Goal: Task Accomplishment & Management: Manage account settings

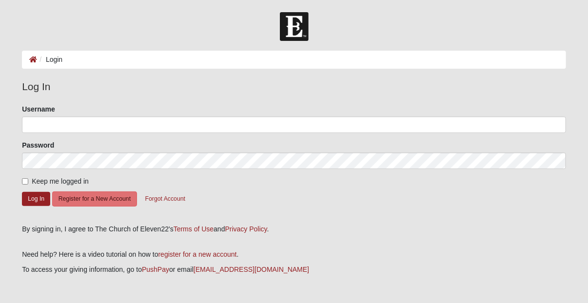
type input "[EMAIL_ADDRESS][DOMAIN_NAME]"
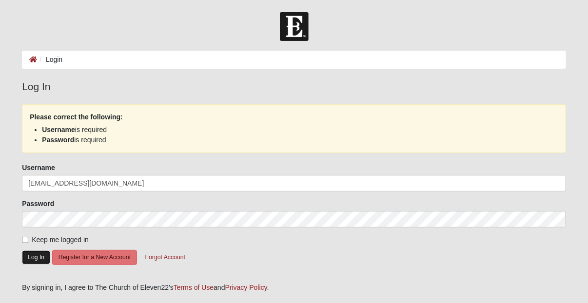
click at [40, 254] on button "Log In" at bounding box center [36, 258] width 28 height 14
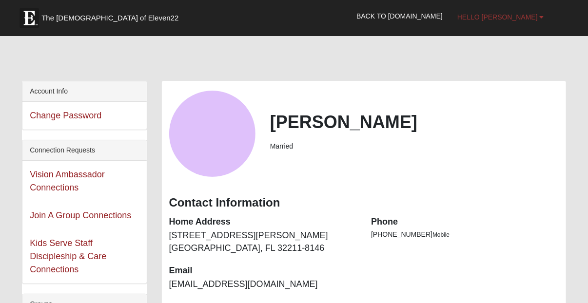
click at [539, 17] on link "Hello [PERSON_NAME]" at bounding box center [500, 17] width 101 height 24
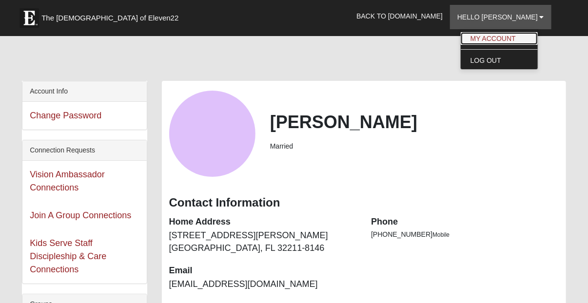
click at [526, 39] on link "My Account" at bounding box center [499, 38] width 77 height 13
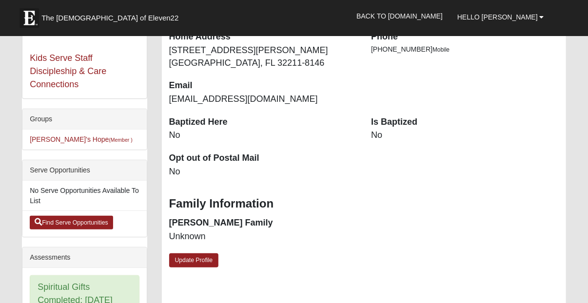
scroll to position [186, 0]
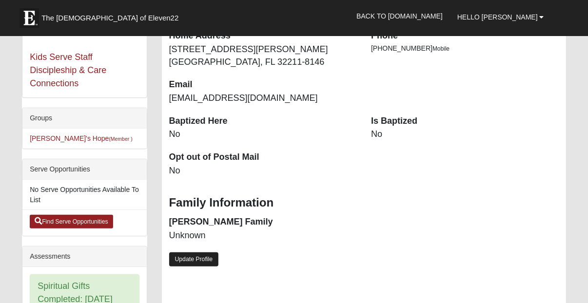
click at [201, 259] on link "Update Profile" at bounding box center [194, 260] width 50 height 14
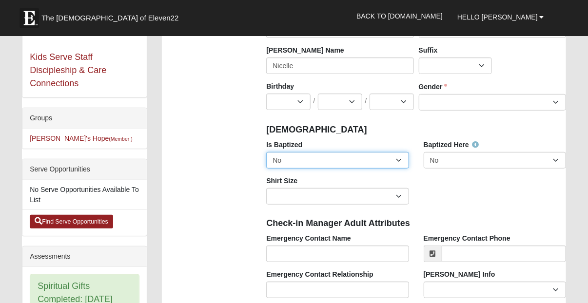
click at [365, 165] on select "No Yes" at bounding box center [337, 160] width 142 height 17
select select "True"
click at [266, 152] on select "No Yes" at bounding box center [337, 160] width 142 height 17
click at [448, 203] on div "Is Baptized No Yes Baptized Here No Yes Shirt Size Adult Small Adult Medium Adu…" at bounding box center [416, 176] width 314 height 72
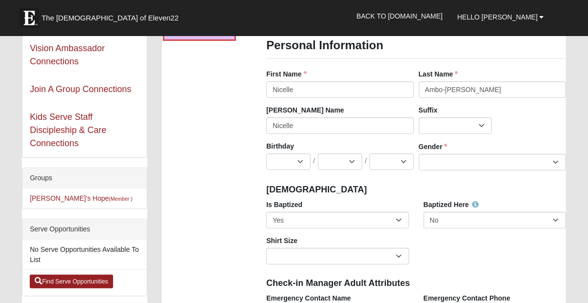
scroll to position [126, 0]
click at [285, 165] on select "Jan Feb Mar Apr May Jun [DATE] Aug Sep Oct Nov Dec" at bounding box center [288, 162] width 44 height 17
select select "9"
click at [266, 154] on select "Jan Feb Mar Apr May Jun [DATE] Aug Sep Oct Nov Dec" at bounding box center [288, 162] width 44 height 17
click at [340, 168] on select "1 2 3 4 5 6 7 8 9 10 11 12 13 14 15 16 17 18 19 20 21 22 23 24 25 26 27 28 29 3…" at bounding box center [340, 162] width 44 height 17
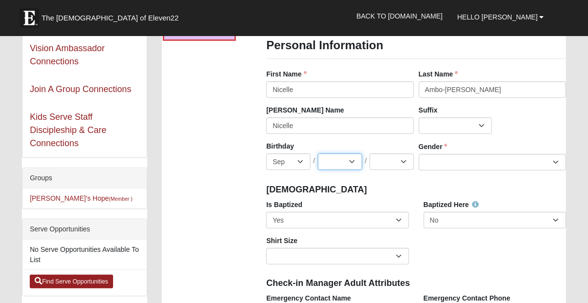
select select "3"
click at [318, 154] on select "1 2 3 4 5 6 7 8 9 10 11 12 13 14 15 16 17 18 19 20 21 22 23 24 25 26 27 28 29 3…" at bounding box center [340, 162] width 44 height 17
click at [380, 162] on select "2025 2024 2023 2022 2021 2020 2019 2018 2017 2016 2015 2014 2013 2012 2011 2010…" at bounding box center [392, 162] width 44 height 17
select select "1983"
click at [370, 154] on select "2025 2024 2023 2022 2021 2020 2019 2018 2017 2016 2015 2014 2013 2012 2011 2010…" at bounding box center [392, 162] width 44 height 17
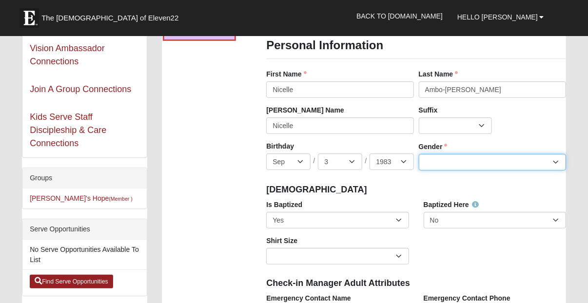
click at [439, 158] on select "[DEMOGRAPHIC_DATA] [DEMOGRAPHIC_DATA]" at bounding box center [492, 162] width 147 height 17
select select "[DEMOGRAPHIC_DATA]"
click at [419, 154] on select "[DEMOGRAPHIC_DATA] [DEMOGRAPHIC_DATA]" at bounding box center [492, 162] width 147 height 17
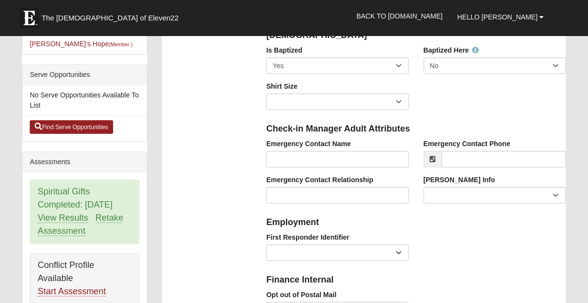
scroll to position [283, 0]
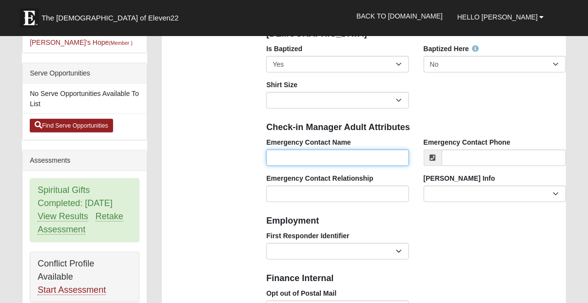
click at [382, 154] on input "Emergency Contact Name" at bounding box center [337, 158] width 142 height 17
type input "[PERSON_NAME]"
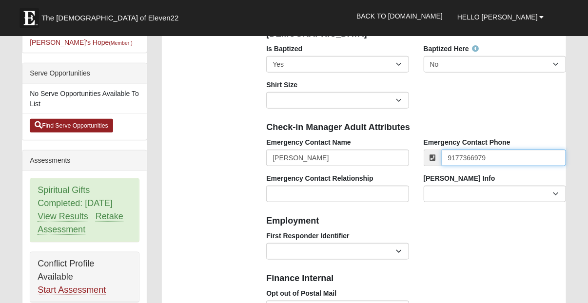
type input "[PHONE_NUMBER]"
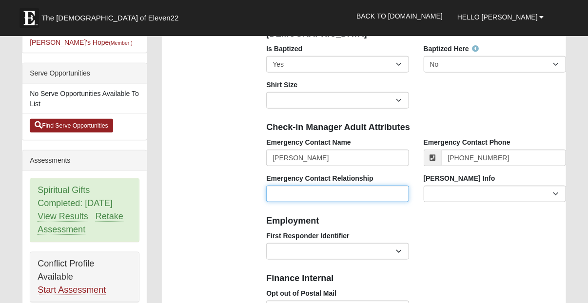
click at [370, 197] on input "Emergency Contact Relationship" at bounding box center [337, 194] width 142 height 17
type input "Spouse"
click at [463, 202] on div "Foster Info Current Foster Child Current Foster Parent Former Foster Child Form…" at bounding box center [495, 192] width 157 height 36
click at [404, 216] on h4 "Employment" at bounding box center [416, 221] width 300 height 11
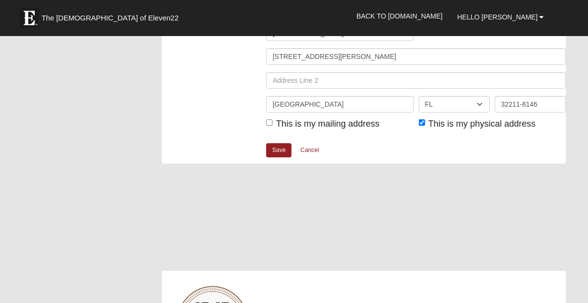
scroll to position [1255, 0]
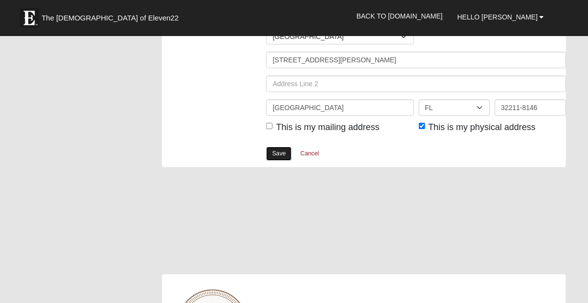
click at [276, 153] on link "Save" at bounding box center [278, 154] width 25 height 14
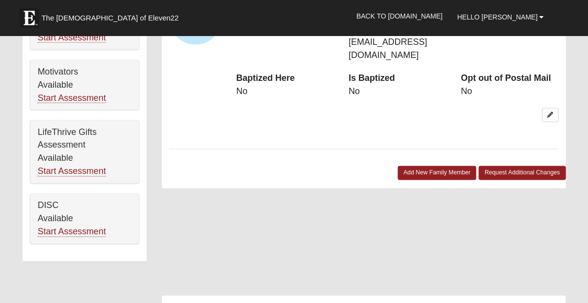
scroll to position [592, 0]
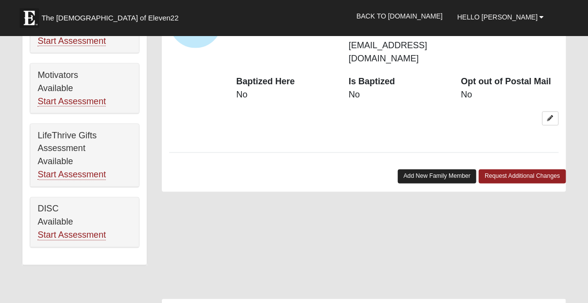
click at [417, 170] on link "Add New Family Member" at bounding box center [437, 177] width 79 height 14
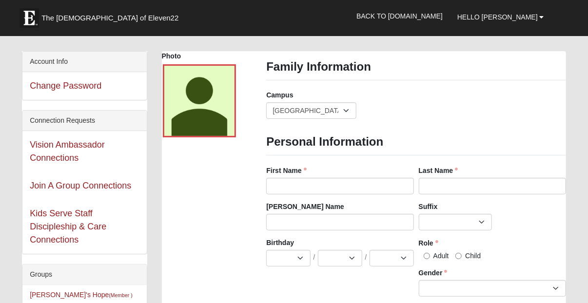
scroll to position [27, 0]
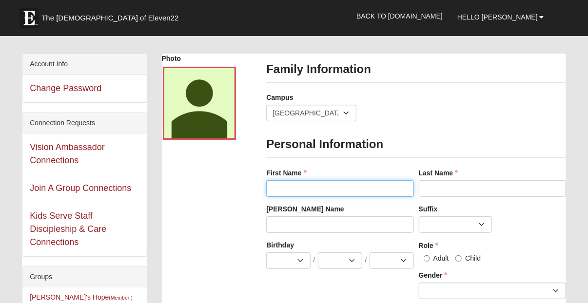
click at [358, 187] on input "First Name" at bounding box center [339, 189] width 147 height 17
type input "Eddison"
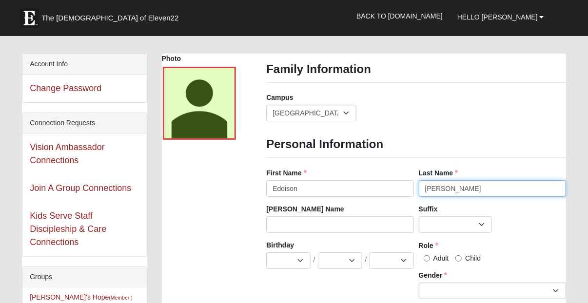
type input "[PERSON_NAME]"
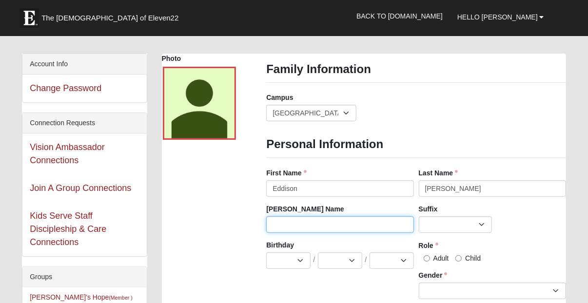
click at [294, 220] on input "[PERSON_NAME] Name" at bounding box center [339, 225] width 147 height 17
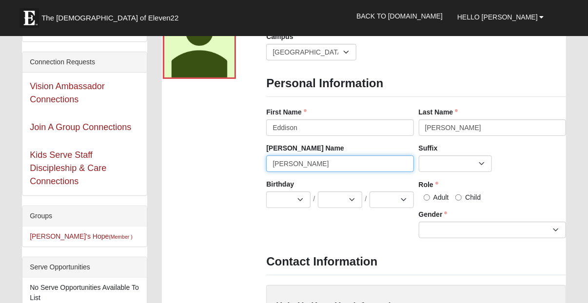
scroll to position [94, 0]
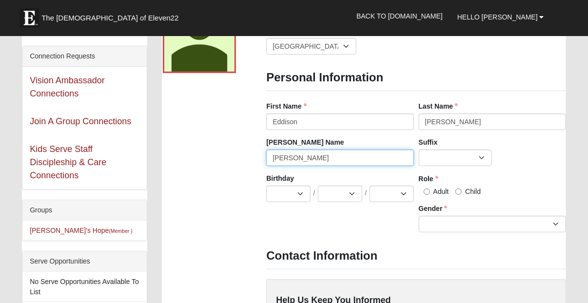
type input "[PERSON_NAME]"
click at [429, 191] on input "Adult" at bounding box center [427, 192] width 6 height 6
radio input "true"
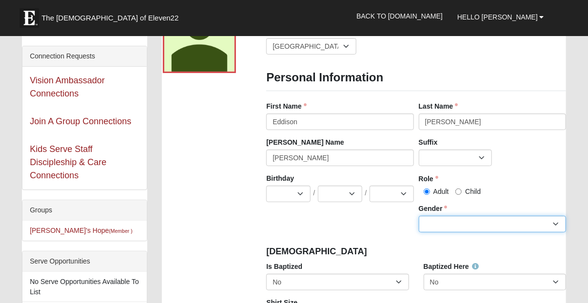
click at [432, 228] on select "[DEMOGRAPHIC_DATA] [DEMOGRAPHIC_DATA]" at bounding box center [492, 224] width 147 height 17
select select "[DEMOGRAPHIC_DATA]"
click at [419, 216] on select "[DEMOGRAPHIC_DATA] [DEMOGRAPHIC_DATA]" at bounding box center [492, 224] width 147 height 17
click at [388, 260] on div "[DEMOGRAPHIC_DATA]" at bounding box center [416, 251] width 314 height 21
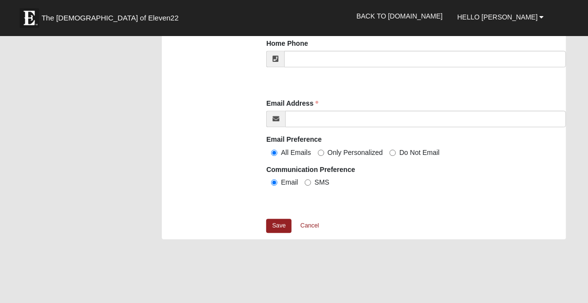
scroll to position [1009, 0]
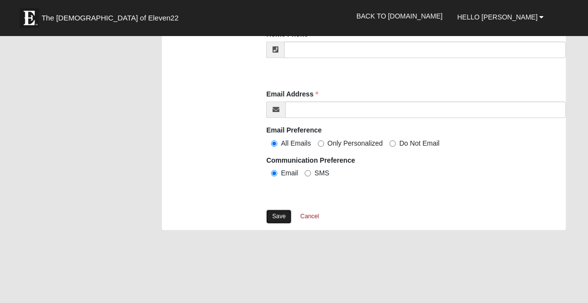
click at [280, 220] on link "Save" at bounding box center [278, 217] width 25 height 14
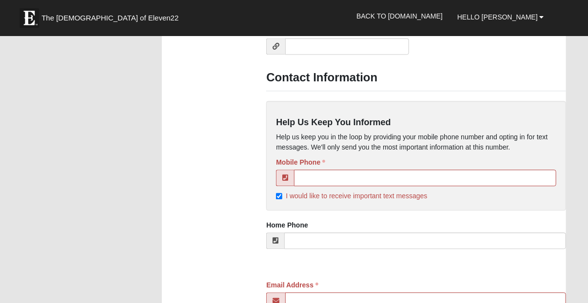
scroll to position [876, 0]
click at [277, 196] on input "I would like to receive important text messages" at bounding box center [279, 196] width 6 height 6
checkbox input "false"
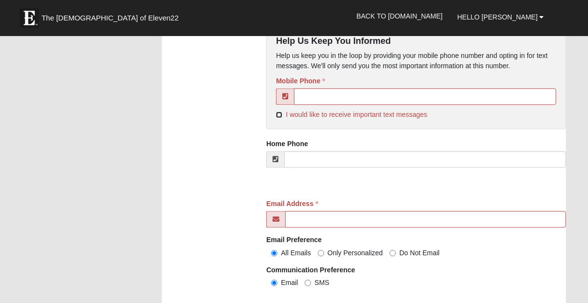
scroll to position [957, 0]
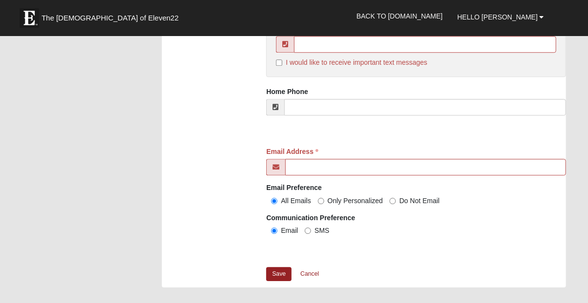
scroll to position [1013, 0]
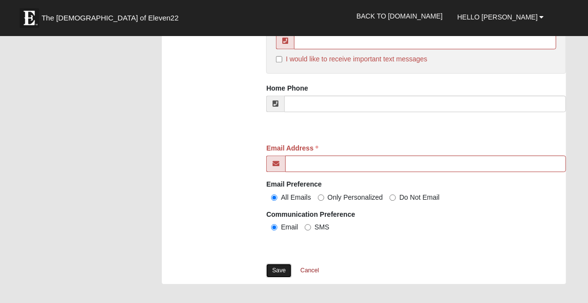
click at [285, 272] on link "Save" at bounding box center [278, 271] width 25 height 14
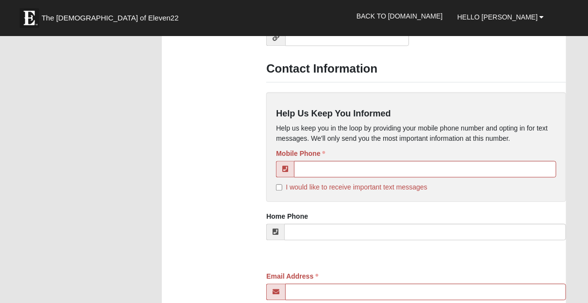
scroll to position [886, 0]
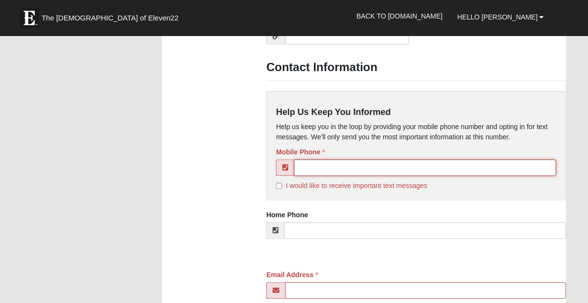
click at [320, 168] on input "tel" at bounding box center [425, 168] width 262 height 17
type input "[PHONE_NUMBER]"
type input "[PERSON_NAME]"
type input "9177366979"
type input "[EMAIL_ADDRESS][DOMAIN_NAME]"
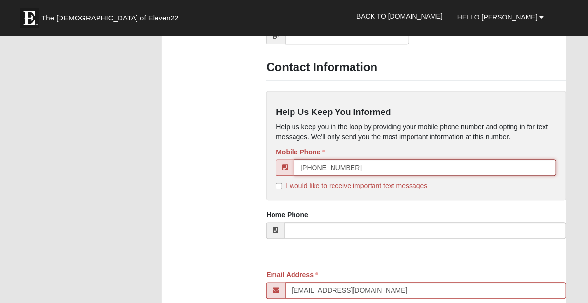
type input "[PHONE_NUMBER]"
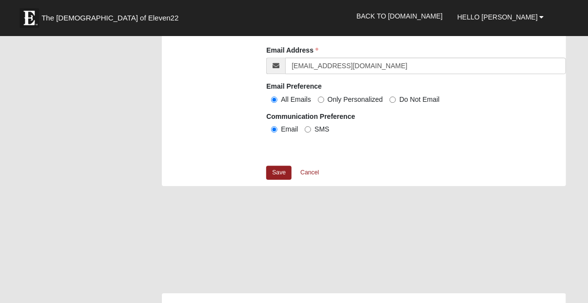
scroll to position [1112, 0]
click at [277, 173] on link "Save" at bounding box center [278, 172] width 25 height 14
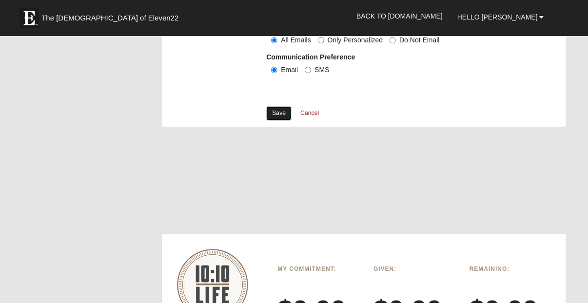
scroll to position [1054, 0]
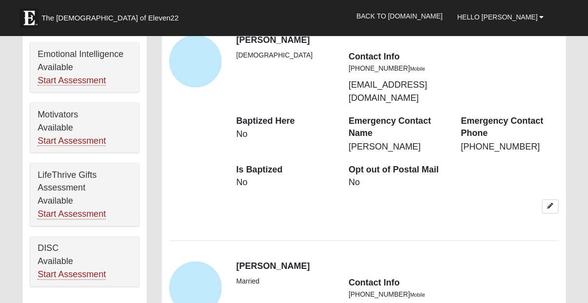
scroll to position [552, 0]
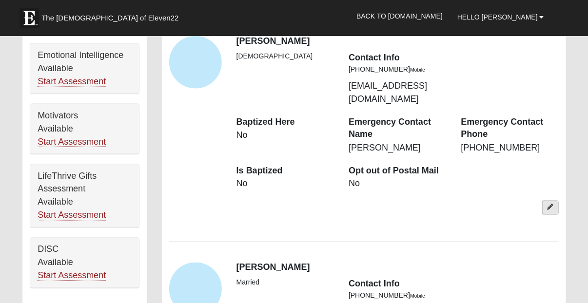
click at [549, 205] on icon at bounding box center [551, 208] width 6 height 6
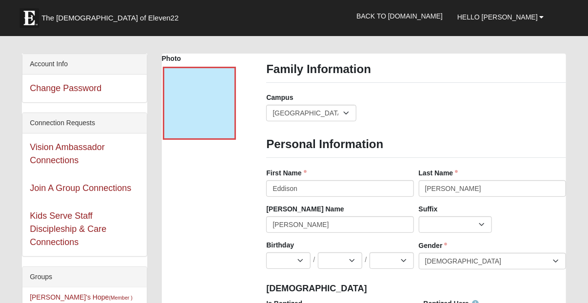
scroll to position [27, 0]
click at [310, 222] on input "[PERSON_NAME]" at bounding box center [339, 225] width 147 height 17
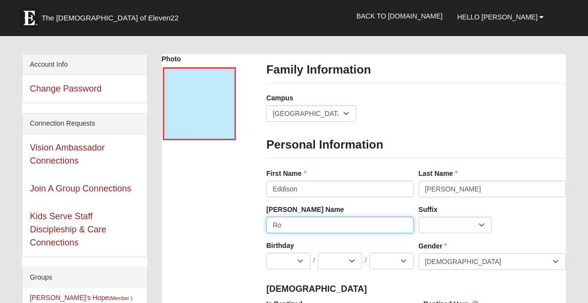
type input "R"
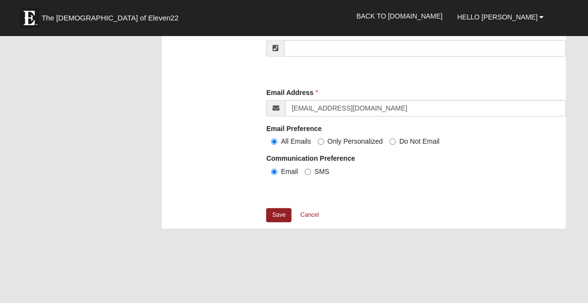
scroll to position [976, 0]
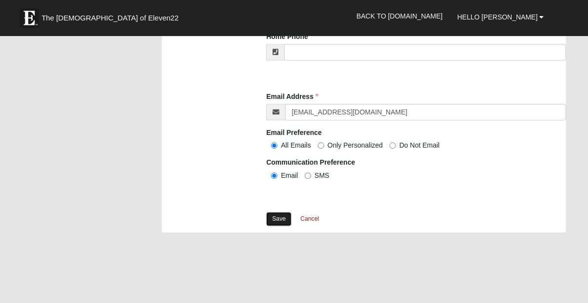
click at [281, 214] on link "Save" at bounding box center [278, 219] width 25 height 14
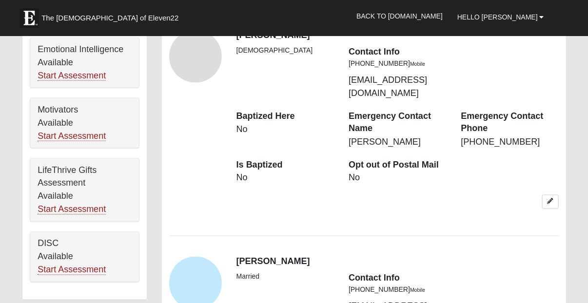
scroll to position [559, 0]
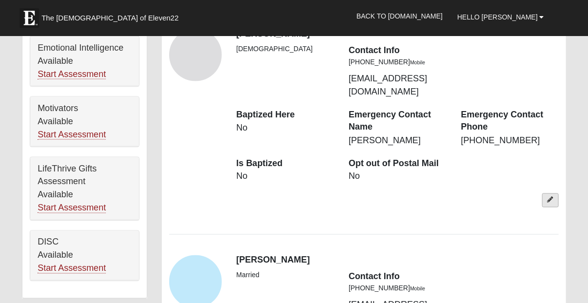
click at [550, 198] on icon at bounding box center [551, 201] width 6 height 6
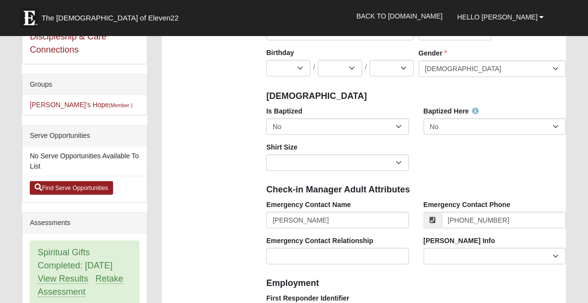
scroll to position [220, 0]
click at [353, 220] on input "[PERSON_NAME]" at bounding box center [337, 220] width 142 height 17
type input "E"
type input "[PERSON_NAME]"
drag, startPoint x: 499, startPoint y: 221, endPoint x: 451, endPoint y: 214, distance: 48.3
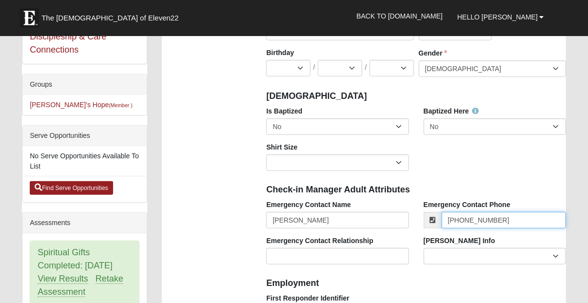
click at [451, 214] on input "[PHONE_NUMBER]" at bounding box center [504, 220] width 124 height 17
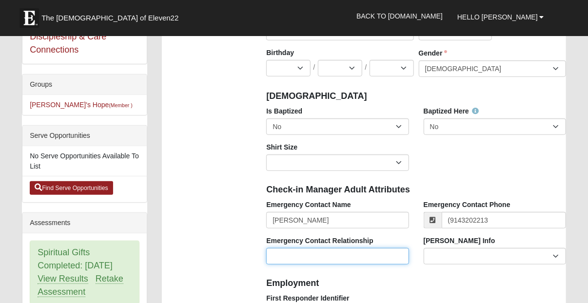
type input "[PHONE_NUMBER]"
click at [416, 240] on div "Emergency Contact Relationship" at bounding box center [337, 254] width 157 height 36
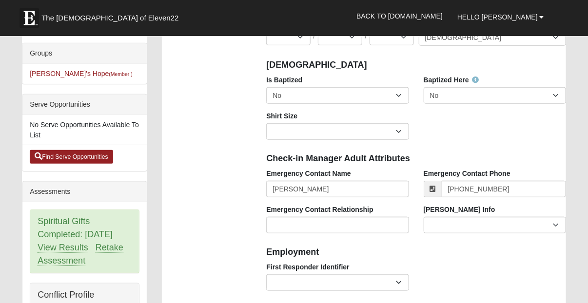
scroll to position [259, 0]
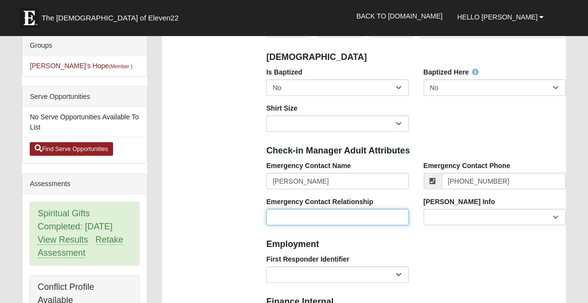
click at [356, 221] on input "Emergency Contact Relationship" at bounding box center [337, 217] width 142 height 17
type input "Spouse"
click at [417, 249] on h4 "Employment" at bounding box center [416, 245] width 300 height 11
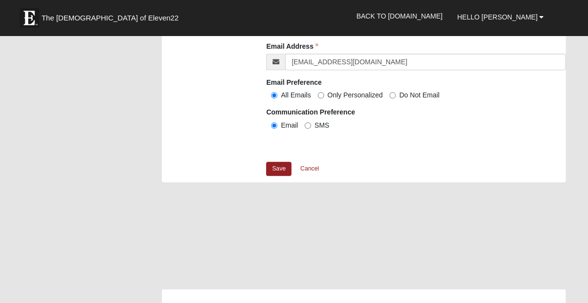
scroll to position [1032, 0]
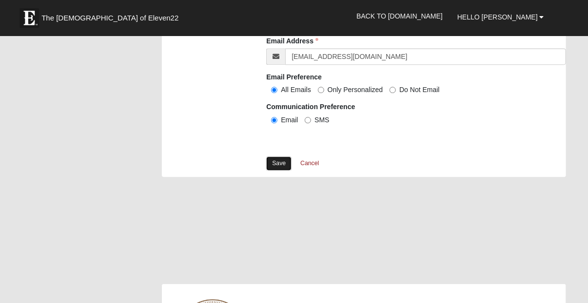
click at [280, 166] on link "Save" at bounding box center [278, 164] width 25 height 14
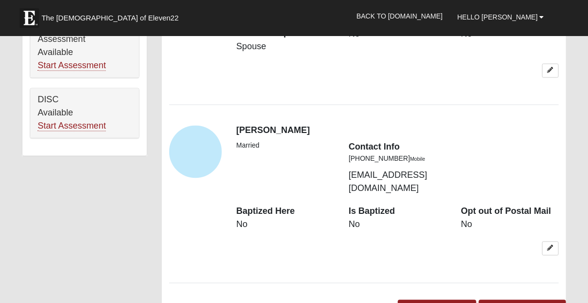
scroll to position [703, 0]
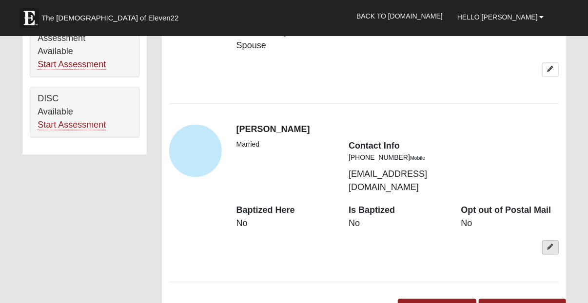
click at [550, 241] on link at bounding box center [551, 248] width 17 height 14
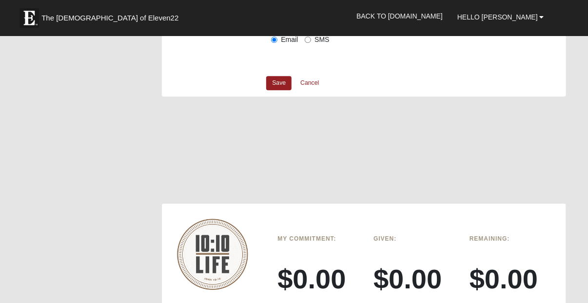
scroll to position [1117, 0]
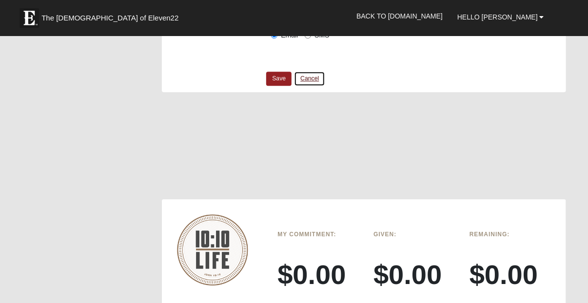
click at [307, 77] on link "Cancel" at bounding box center [309, 78] width 31 height 15
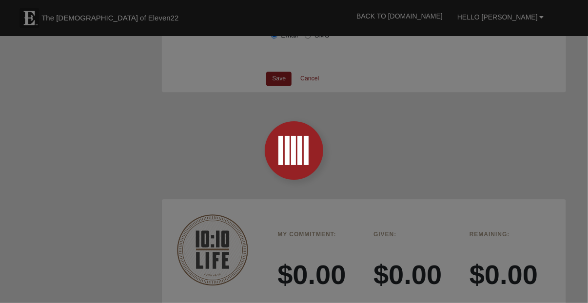
click at [307, 77] on div at bounding box center [294, 151] width 588 height 303
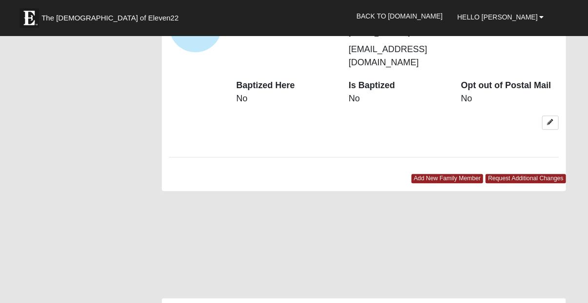
scroll to position [828, 0]
click at [431, 174] on link "Add New Family Member" at bounding box center [448, 178] width 72 height 9
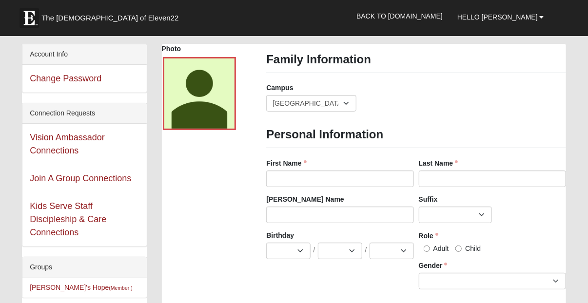
scroll to position [37, 0]
click at [348, 102] on select "Arlington Baymeadows Eleven22 Online [PERSON_NAME][GEOGRAPHIC_DATA] Jesup [GEOG…" at bounding box center [311, 103] width 90 height 17
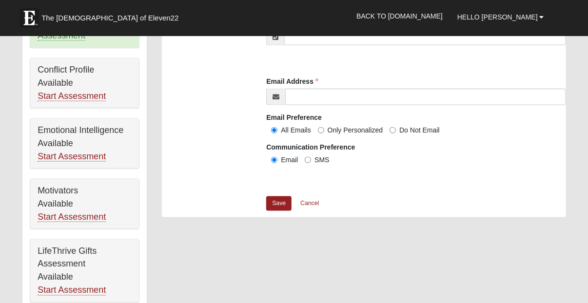
scroll to position [478, 0]
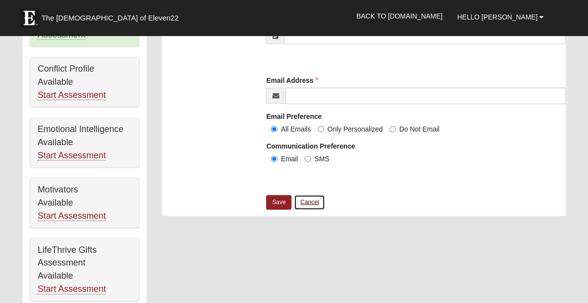
click at [306, 201] on link "Cancel" at bounding box center [309, 202] width 31 height 15
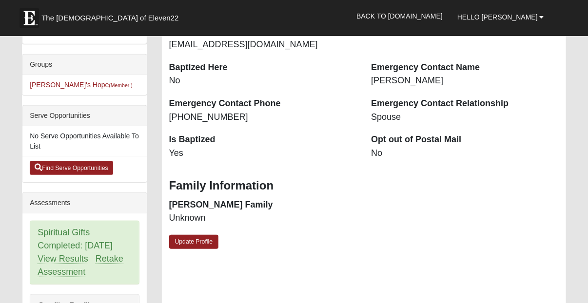
scroll to position [0, 0]
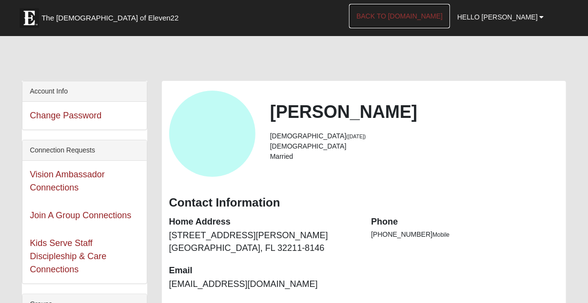
click at [450, 14] on link "Back to [DOMAIN_NAME]" at bounding box center [399, 16] width 101 height 24
